Goal: Task Accomplishment & Management: Use online tool/utility

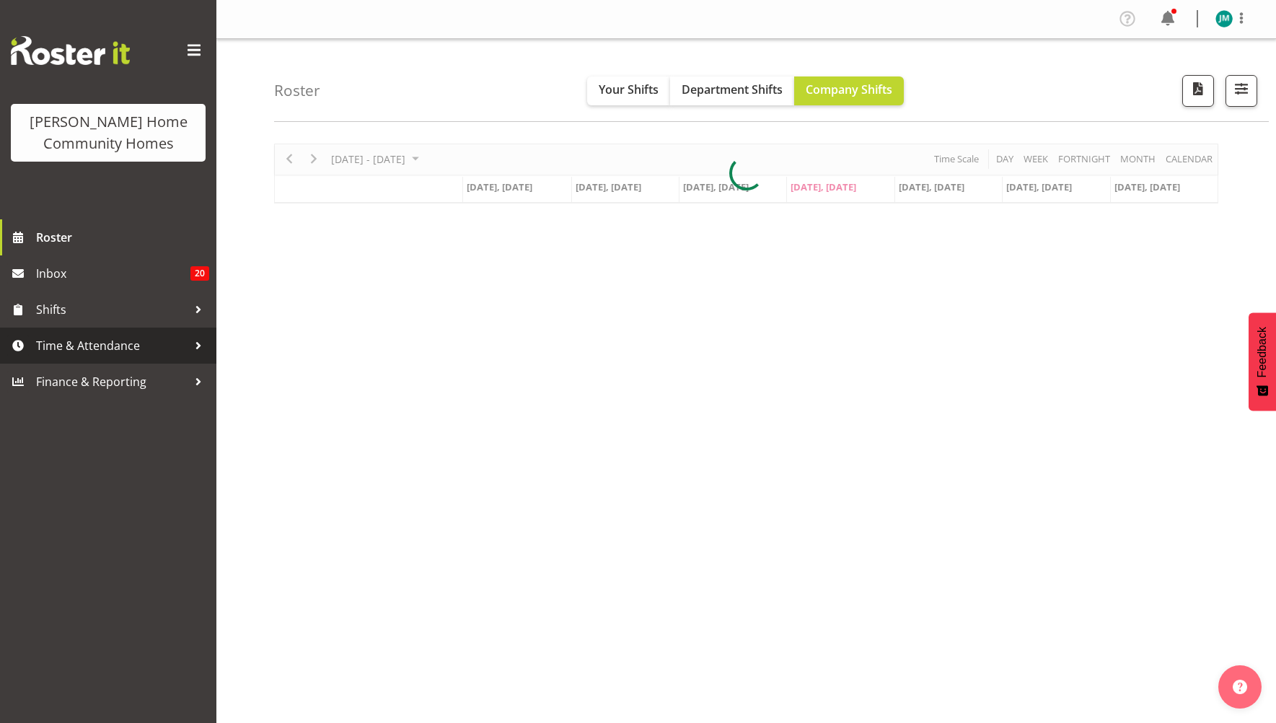
click at [151, 345] on span "Time & Attendance" at bounding box center [111, 346] width 151 height 22
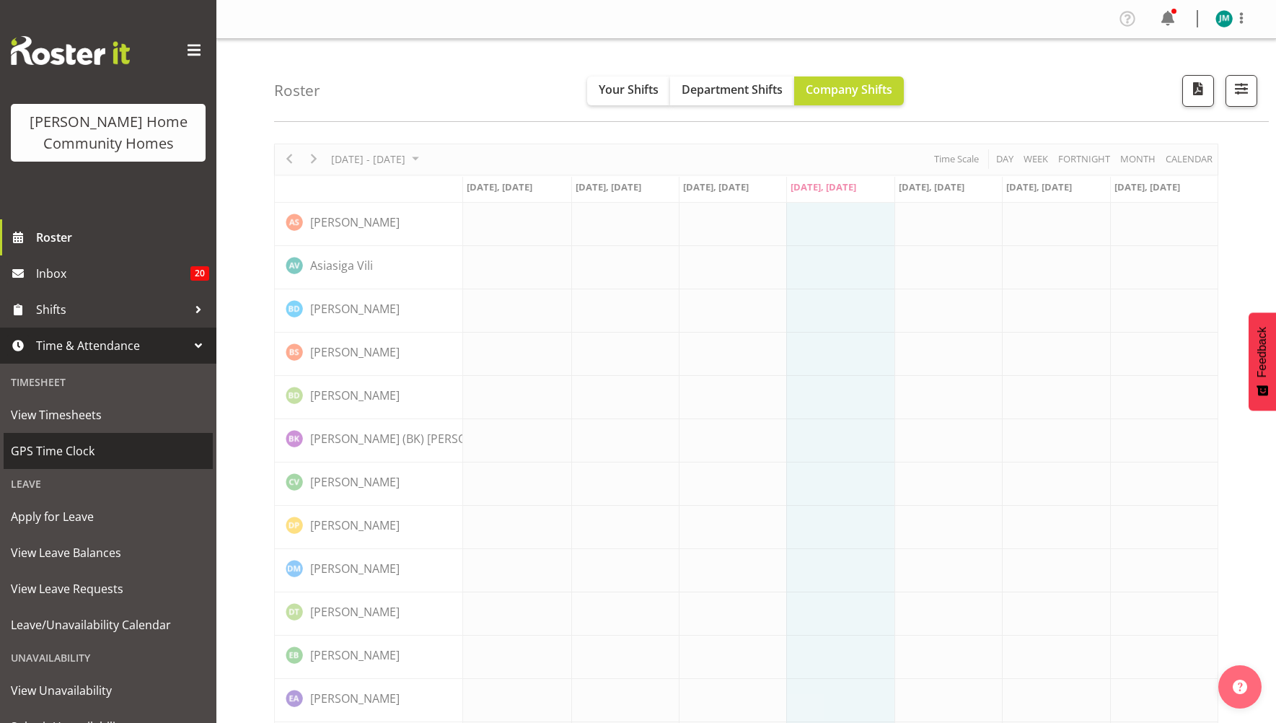
click at [151, 442] on span "GPS Time Clock" at bounding box center [108, 451] width 195 height 22
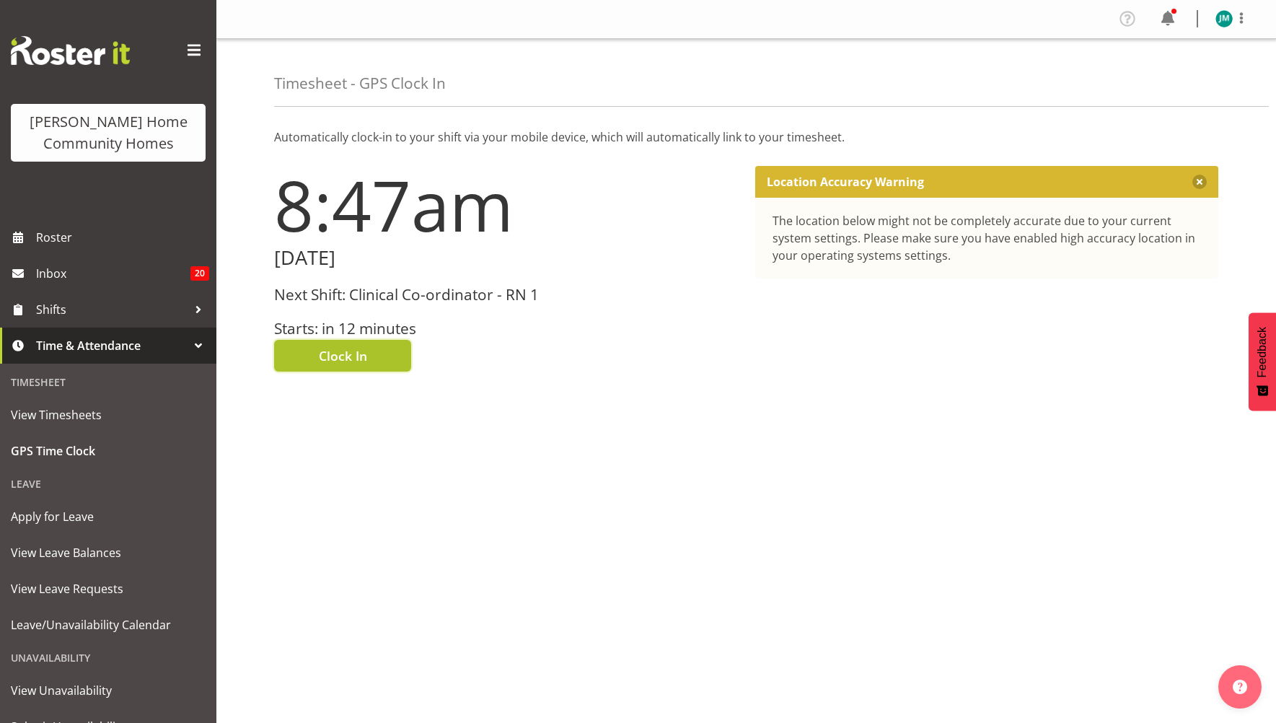
click at [376, 350] on button "Clock In" at bounding box center [342, 356] width 137 height 32
